Goal: Navigation & Orientation: Find specific page/section

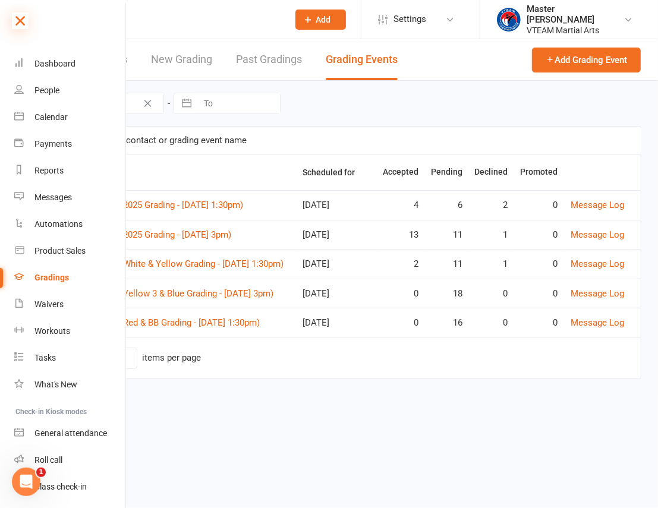
click at [12, 21] on icon at bounding box center [20, 20] width 17 height 17
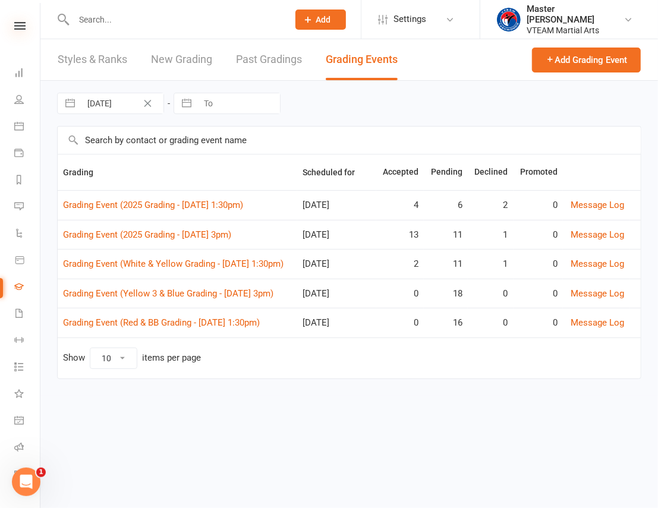
click at [21, 23] on icon at bounding box center [19, 26] width 11 height 8
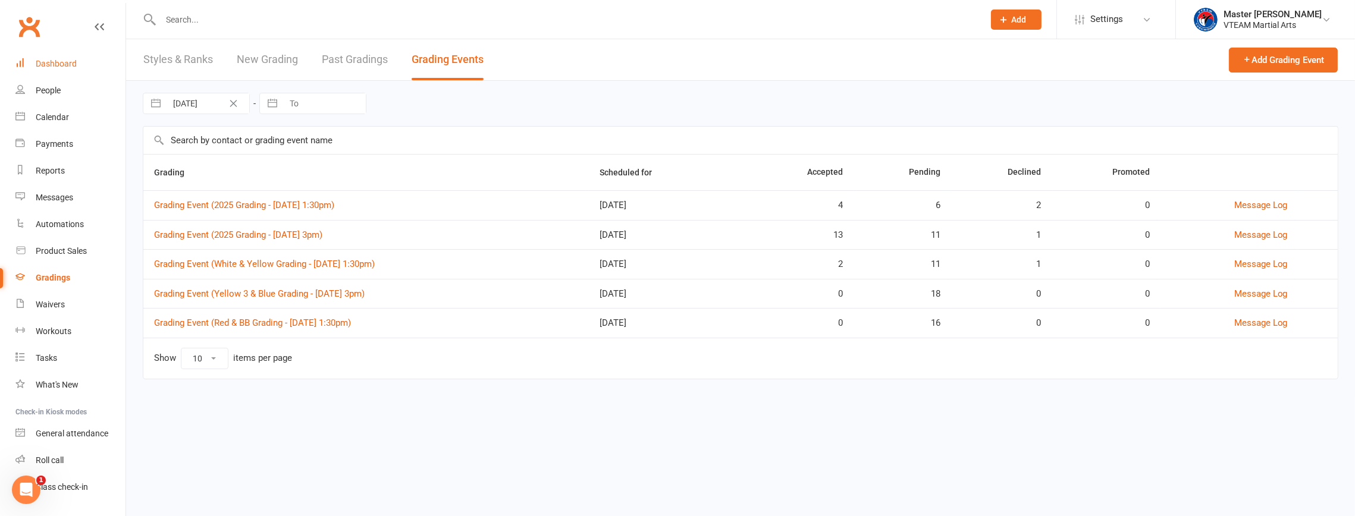
click at [40, 68] on div "Dashboard" at bounding box center [56, 64] width 41 height 10
